Goal: Complete application form: Fill out and submit a form for a specific purpose

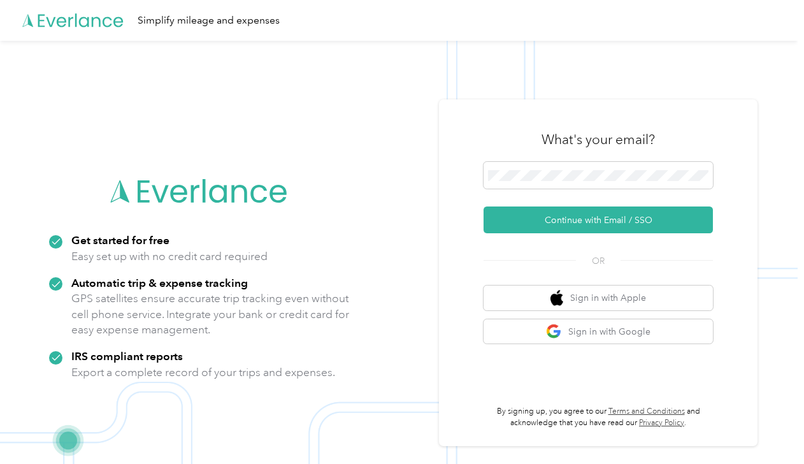
click at [550, 217] on button "Continue with Email / SSO" at bounding box center [598, 220] width 229 height 27
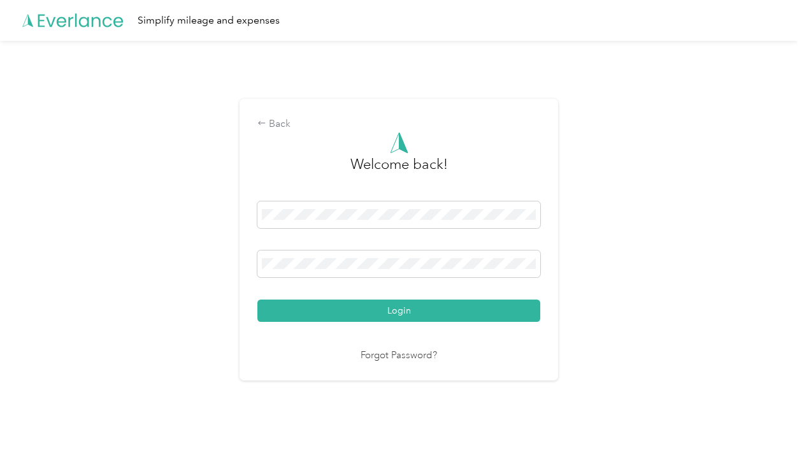
click at [420, 312] on button "Login" at bounding box center [398, 311] width 283 height 22
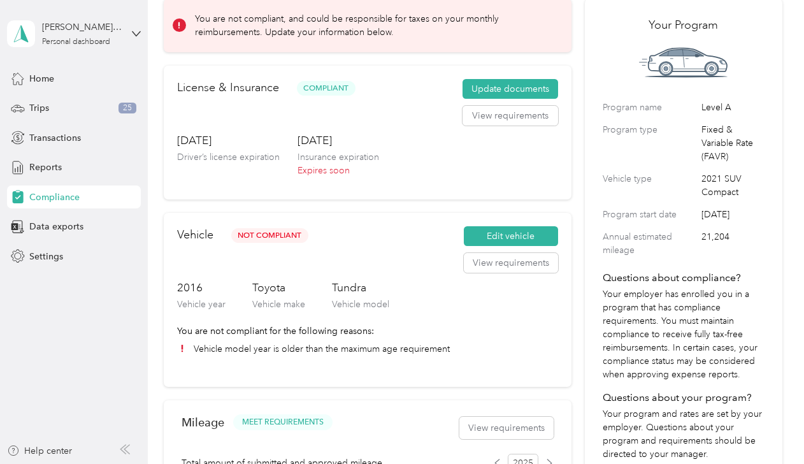
scroll to position [64, 0]
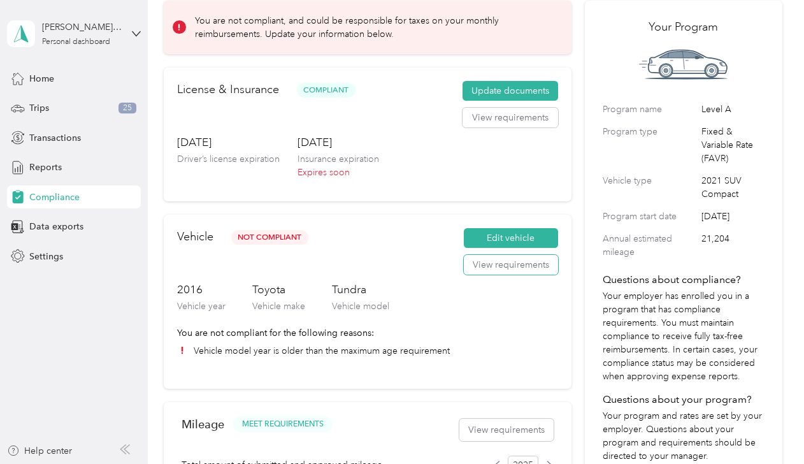
click at [502, 266] on button "View requirements" at bounding box center [511, 265] width 94 height 20
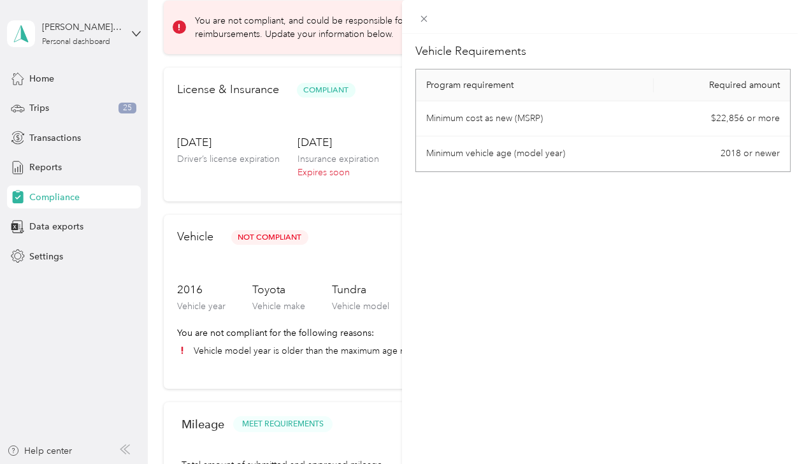
click at [502, 266] on div "Vehicle Requirements Program requirement Required amount Minimum cost as new (M…" at bounding box center [603, 266] width 402 height 464
click at [78, 296] on div "Vehicle Requirements Program requirement Required amount Minimum cost as new (M…" at bounding box center [402, 232] width 804 height 464
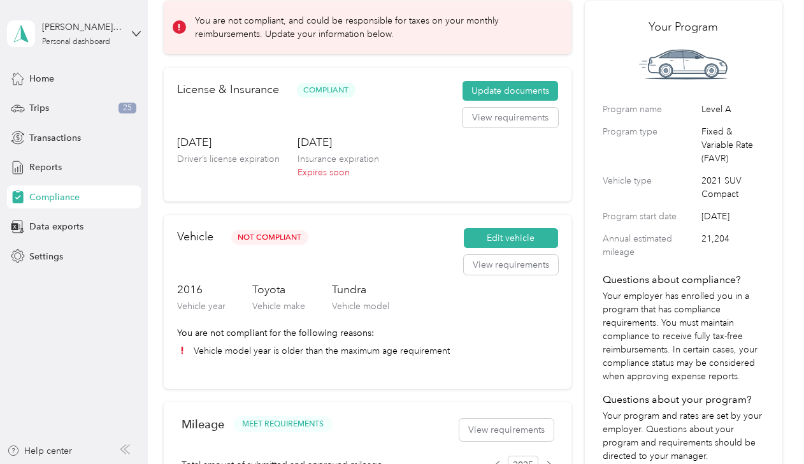
click at [272, 238] on span "Not Compliant" at bounding box center [269, 237] width 77 height 15
click at [496, 92] on button "Update documents" at bounding box center [511, 91] width 96 height 20
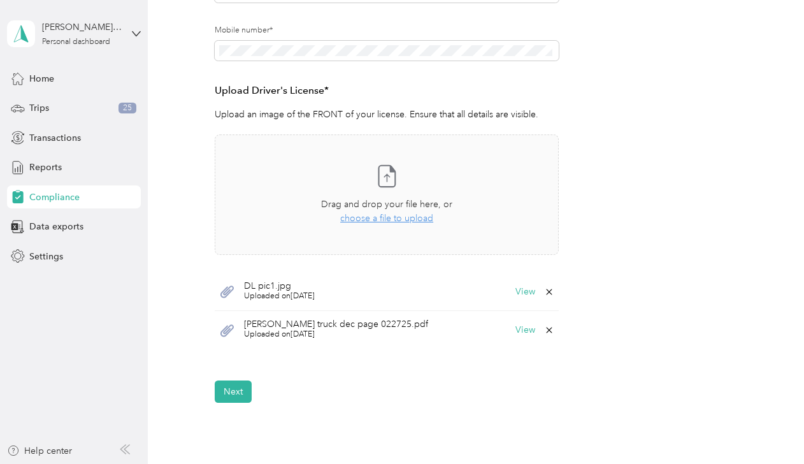
scroll to position [307, 0]
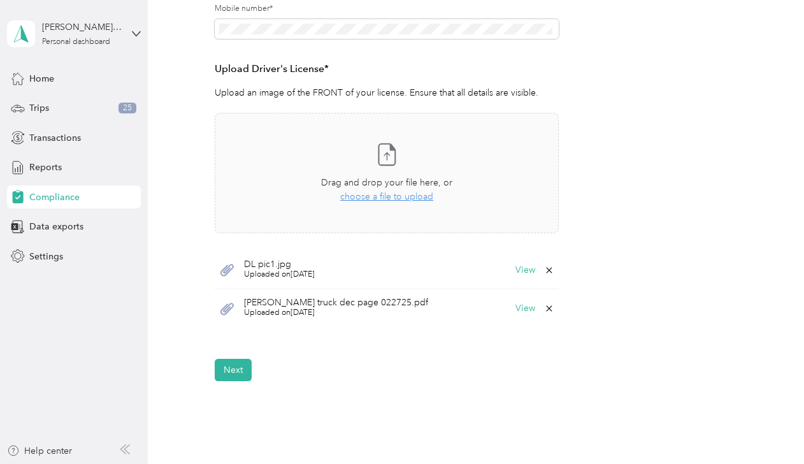
click at [544, 308] on icon at bounding box center [549, 308] width 10 height 10
click at [519, 319] on button "Yes" at bounding box center [515, 317] width 25 height 20
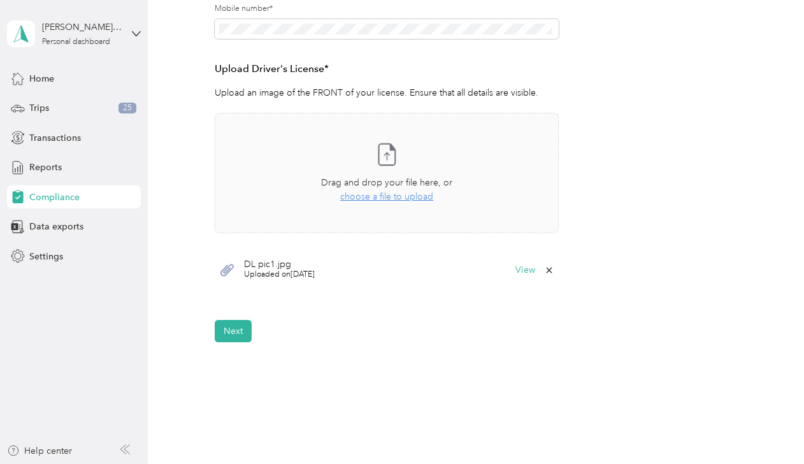
click at [406, 196] on span "choose a file to upload" at bounding box center [386, 196] width 93 height 11
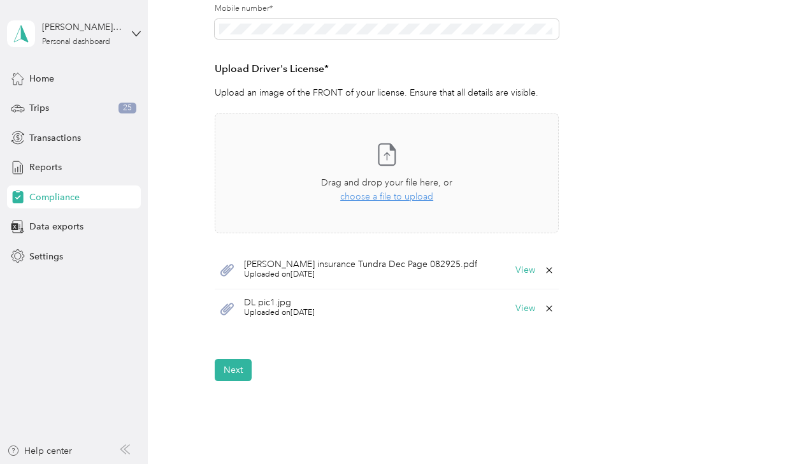
click at [237, 368] on button "Next" at bounding box center [233, 370] width 37 height 22
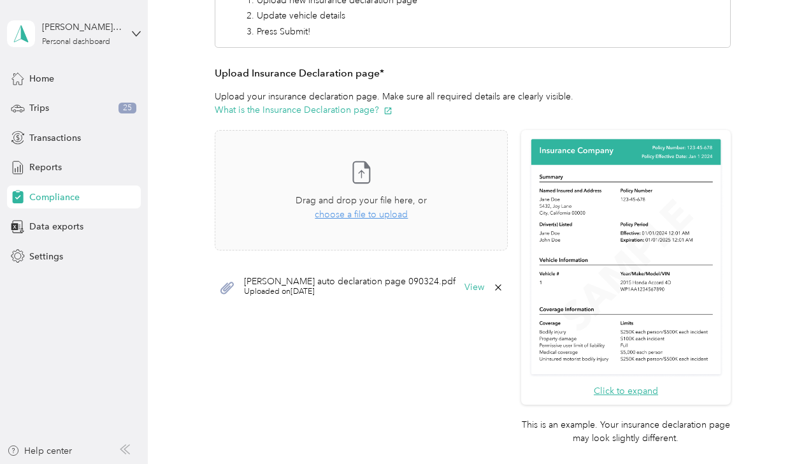
scroll to position [275, 0]
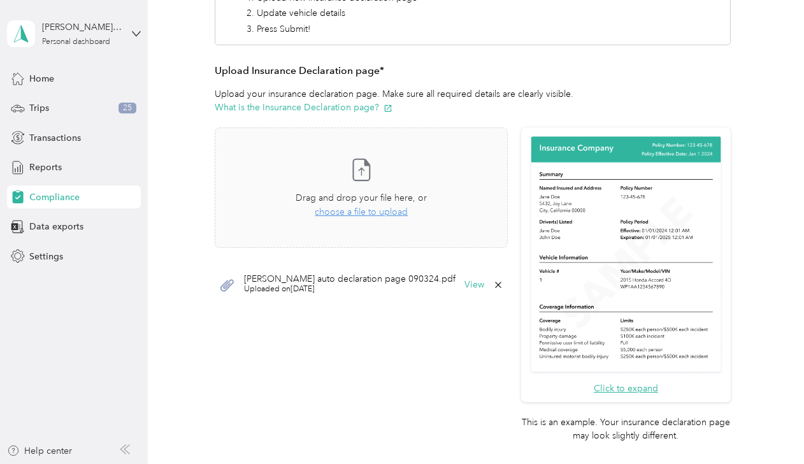
click at [377, 212] on span "choose a file to upload" at bounding box center [361, 212] width 93 height 11
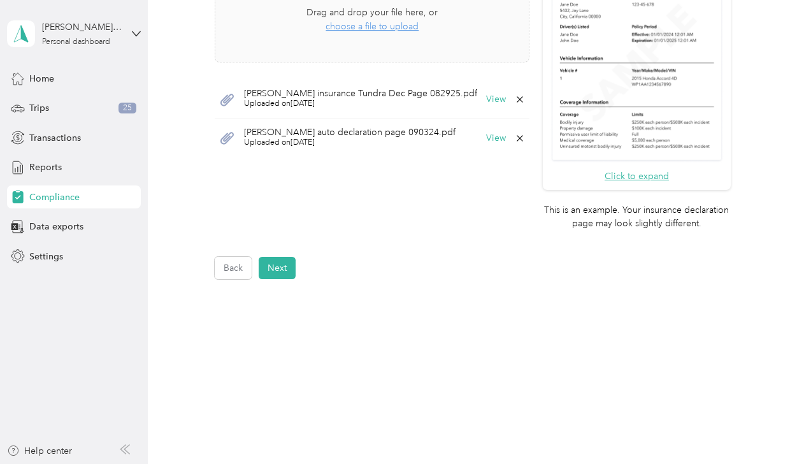
scroll to position [453, 0]
click at [280, 269] on button "Next" at bounding box center [277, 268] width 37 height 22
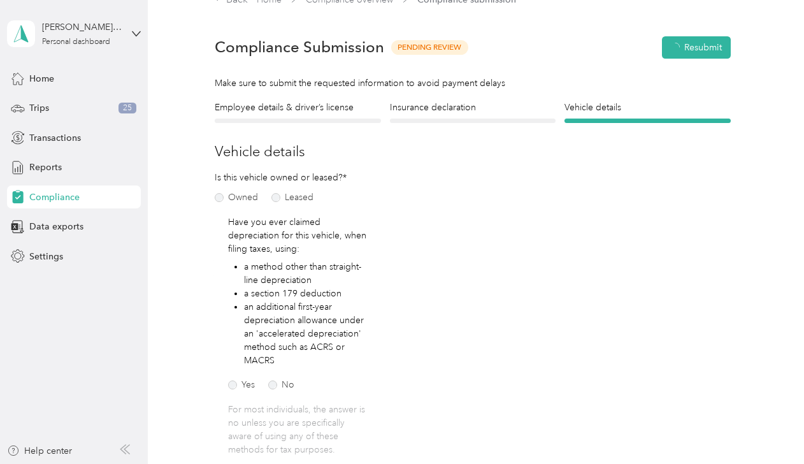
scroll to position [15, 0]
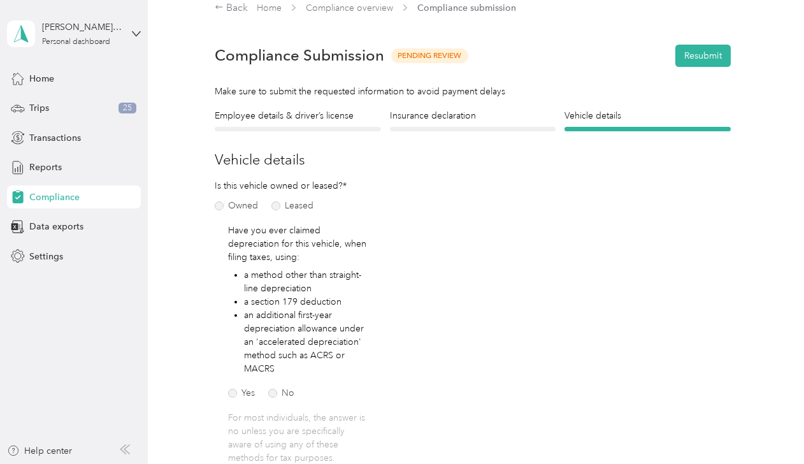
click at [694, 52] on button "Resubmit" at bounding box center [703, 56] width 55 height 22
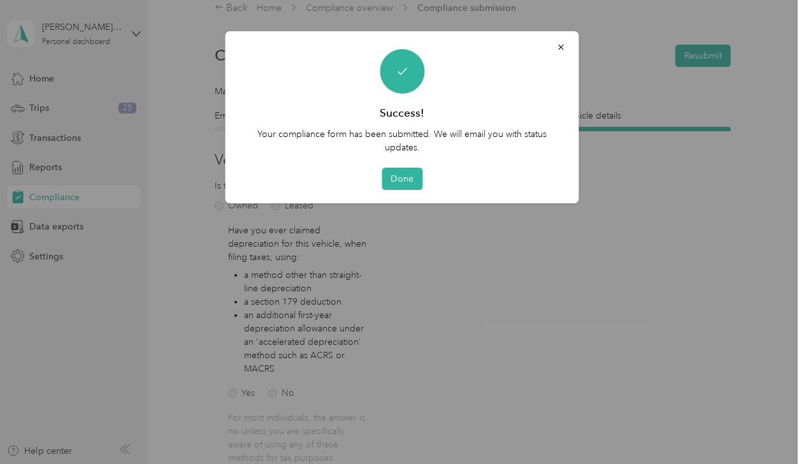
click at [405, 179] on button "Done" at bounding box center [402, 179] width 41 height 22
